Goal: Task Accomplishment & Management: Manage account settings

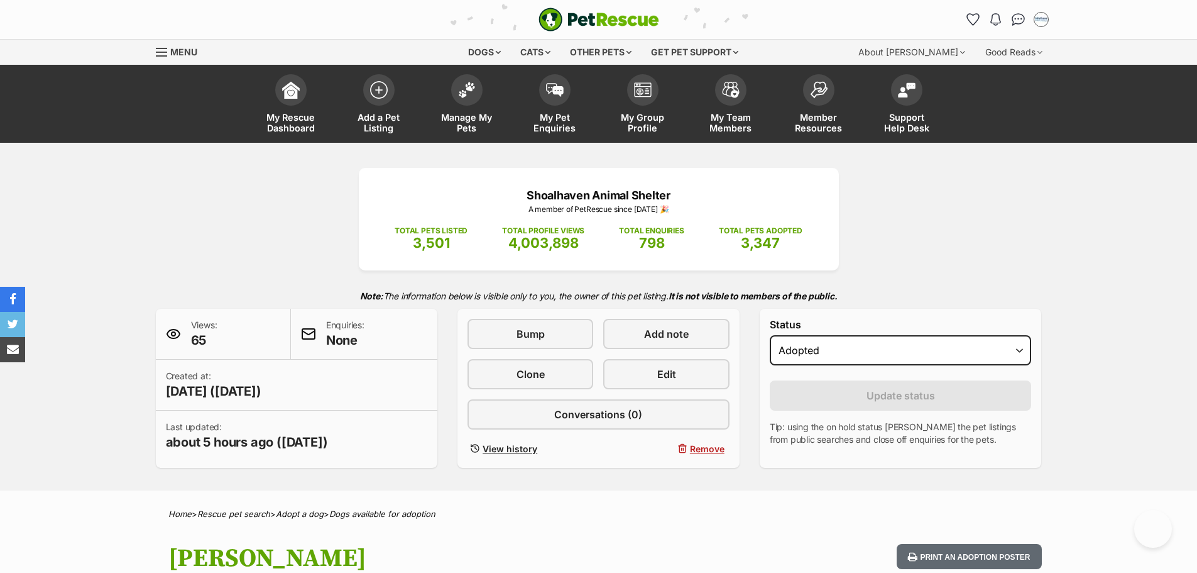
select select "rehomed"
click at [465, 122] on span "Manage My Pets" at bounding box center [467, 122] width 57 height 21
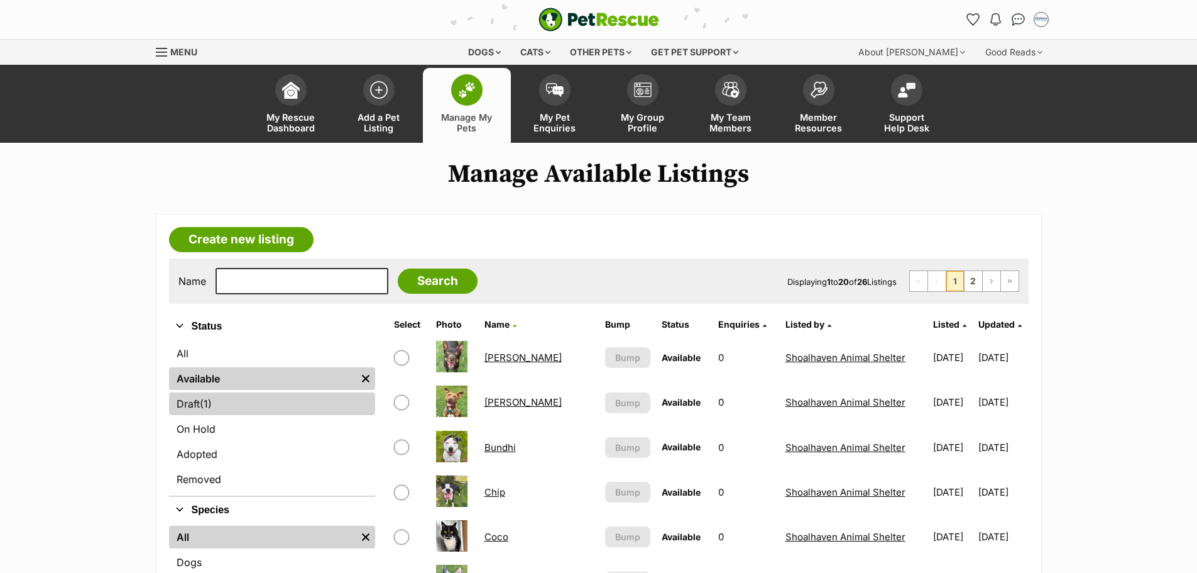
click at [186, 403] on link "Draft (1) Items" at bounding box center [272, 403] width 206 height 23
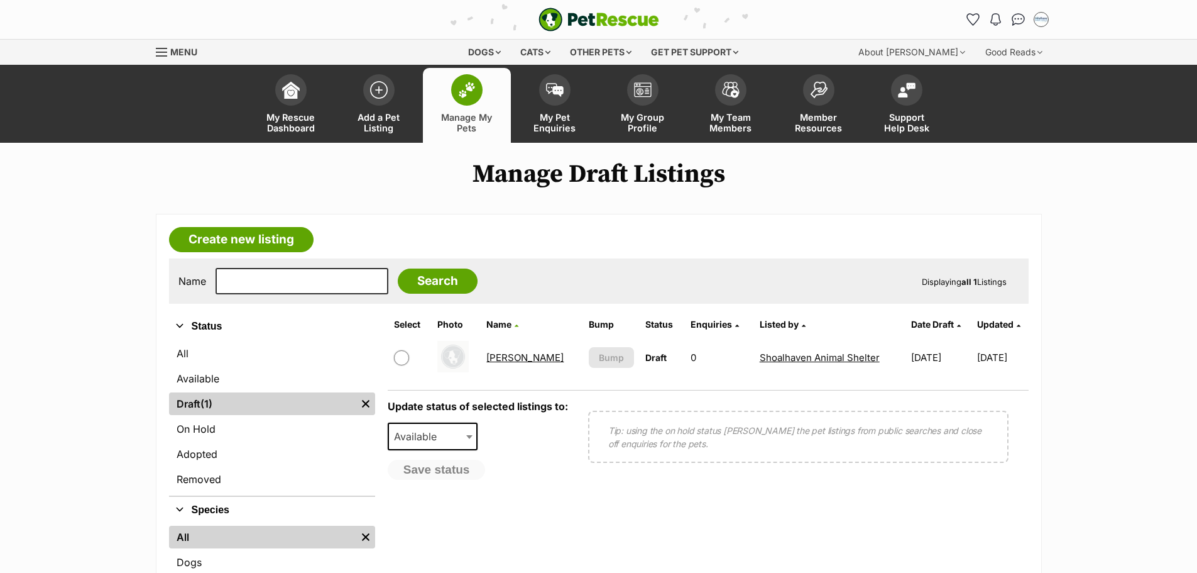
click at [512, 361] on link "Mimi" at bounding box center [524, 357] width 77 height 12
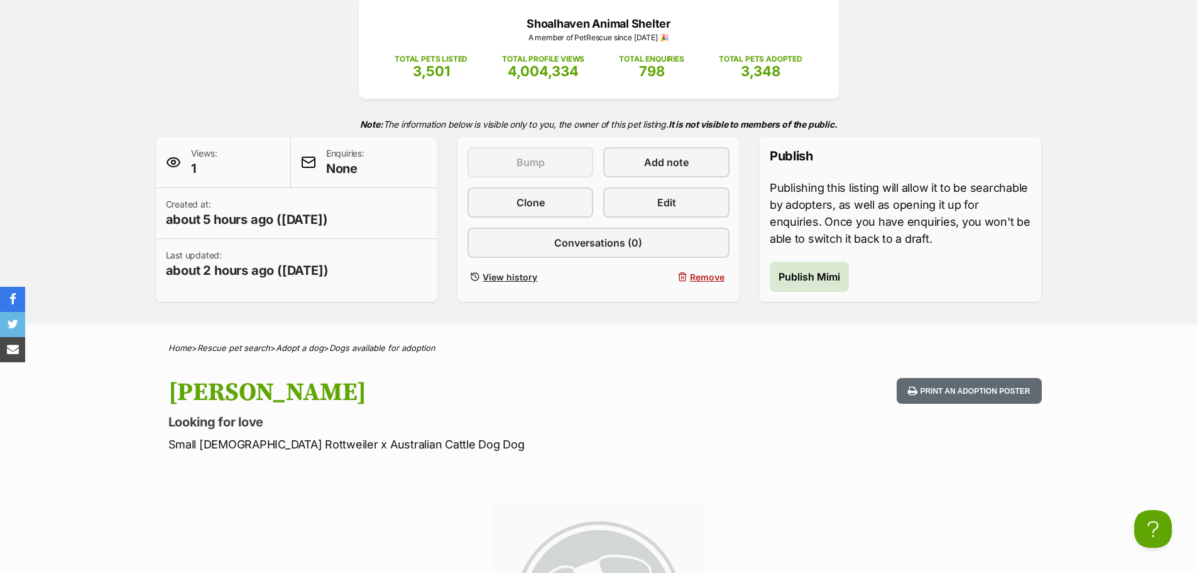
scroll to position [251, 0]
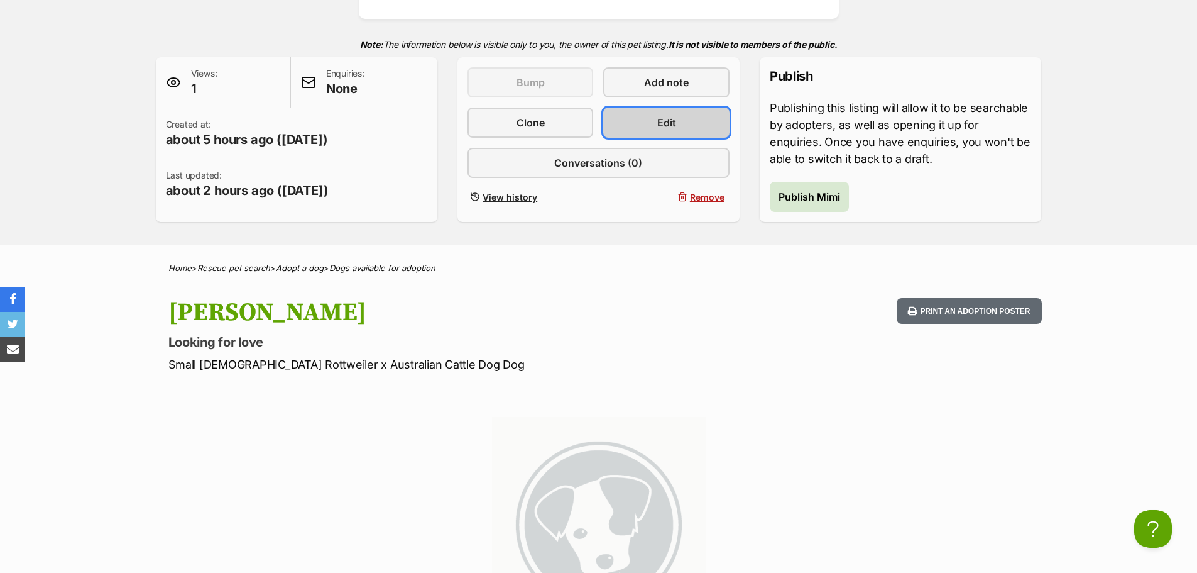
click at [680, 128] on link "Edit" at bounding box center [666, 122] width 126 height 30
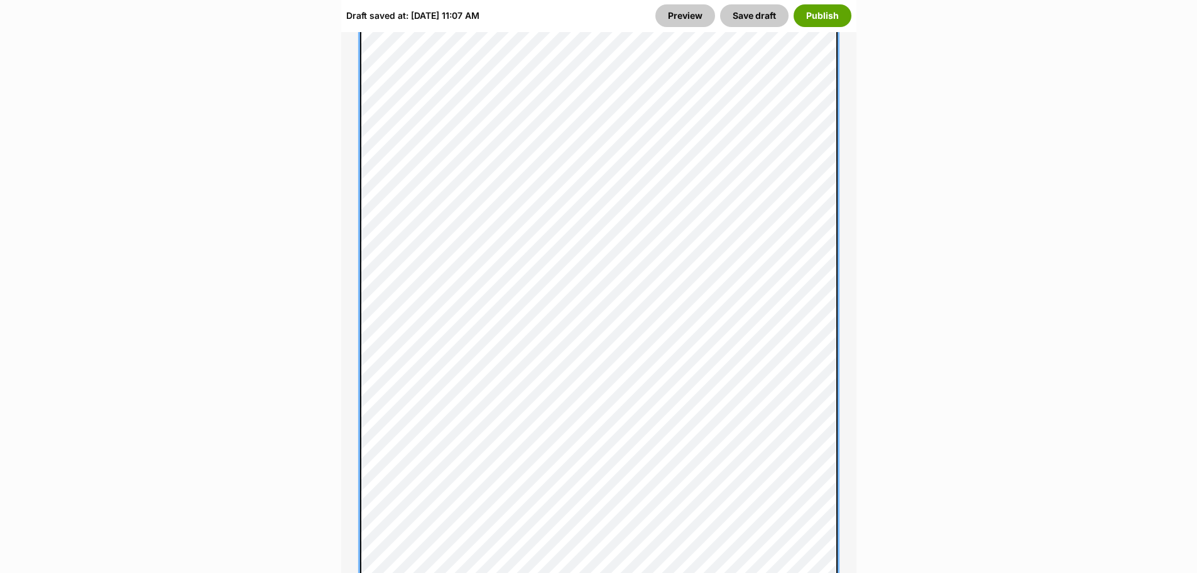
scroll to position [1194, 0]
click at [352, 275] on div "About This Pet Name Henlo there, it looks like you might be using the pet name …" at bounding box center [598, 298] width 515 height 1469
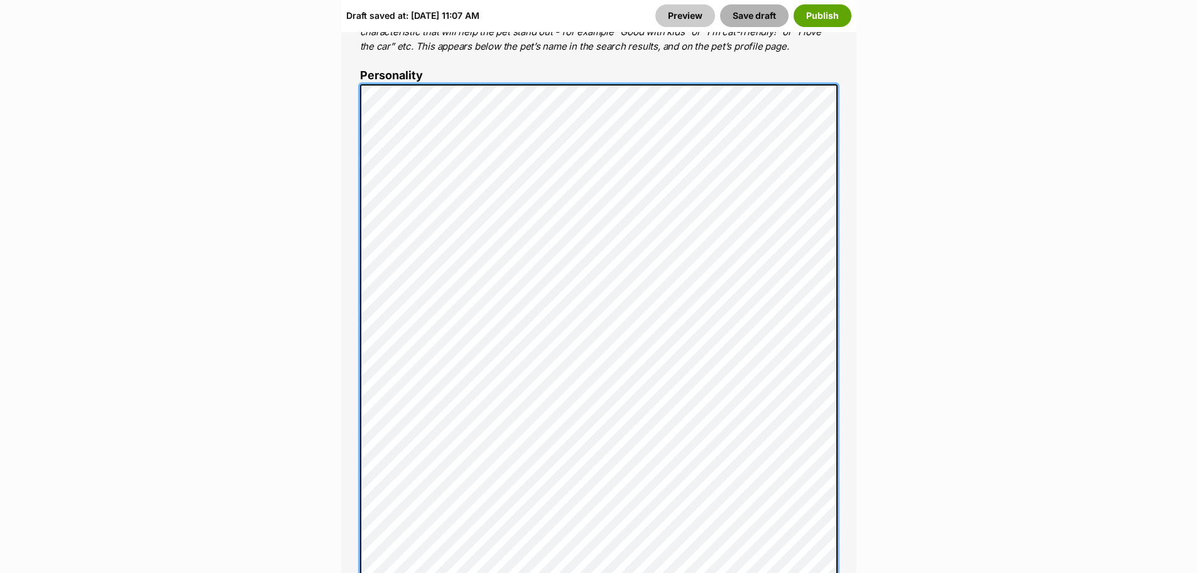
scroll to position [691, 0]
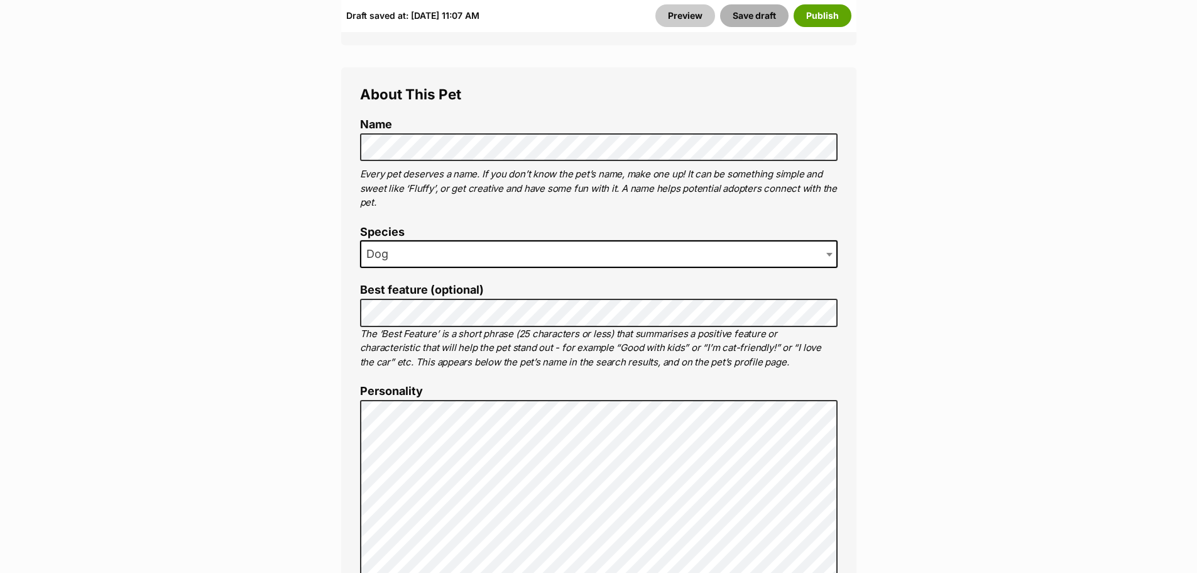
click at [747, 17] on button "Save draft" at bounding box center [754, 15] width 69 height 23
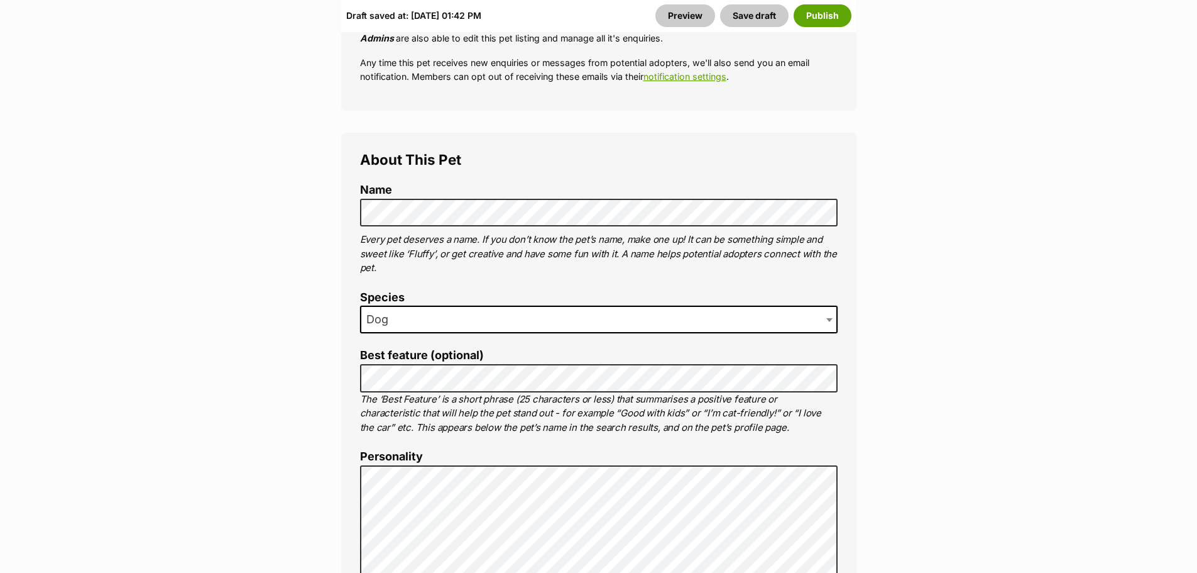
scroll to position [628, 0]
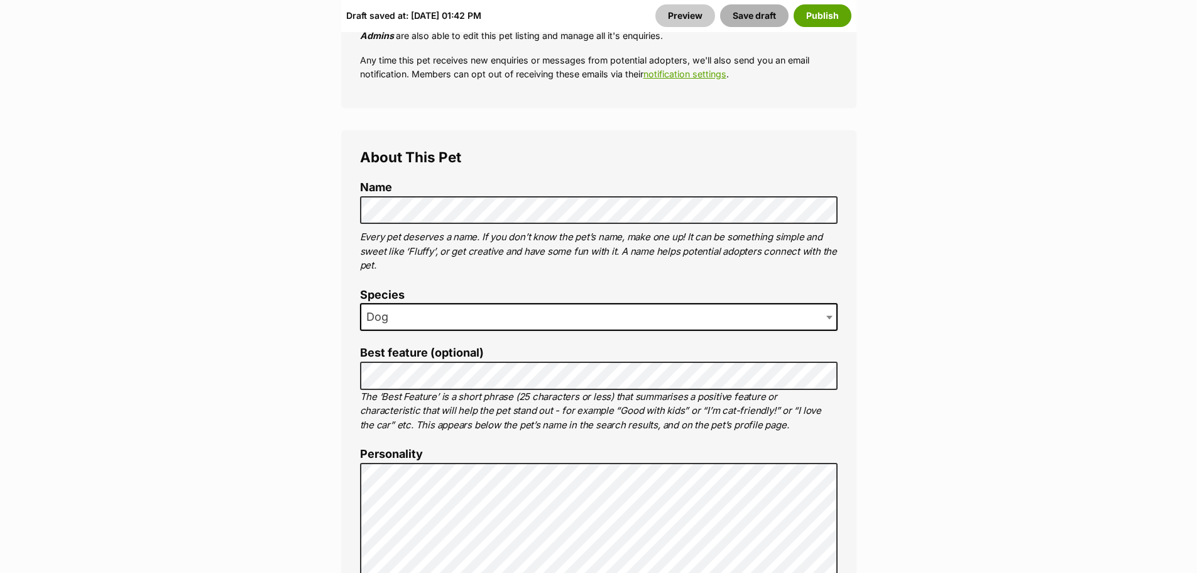
click at [754, 18] on button "Save draft" at bounding box center [754, 15] width 69 height 23
